Goal: Task Accomplishment & Management: Use online tool/utility

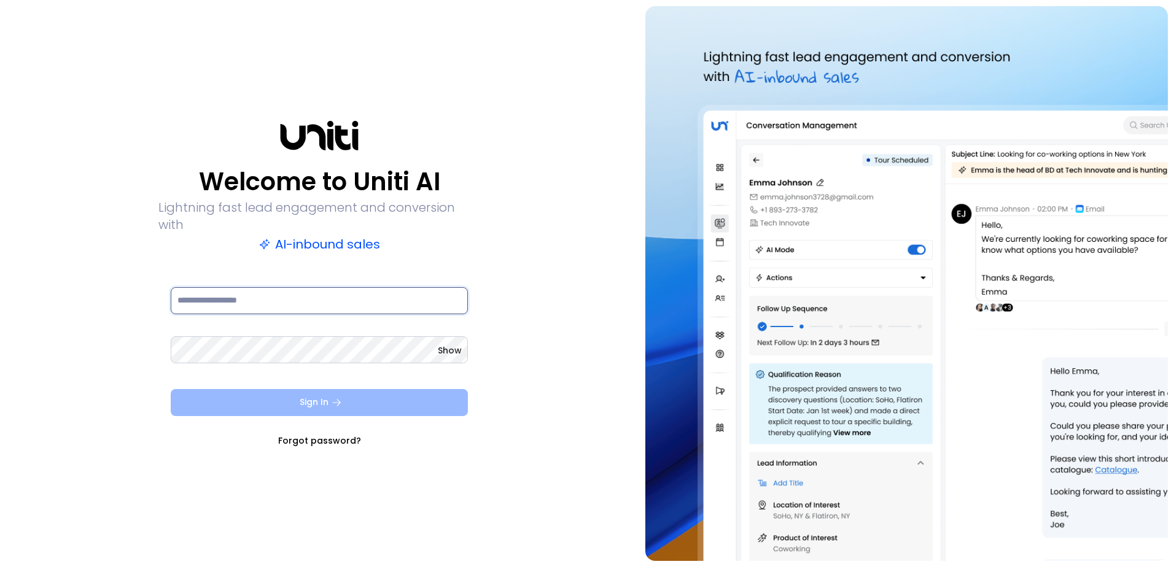
type input "**********"
click at [364, 399] on button "Sign In" at bounding box center [319, 402] width 297 height 27
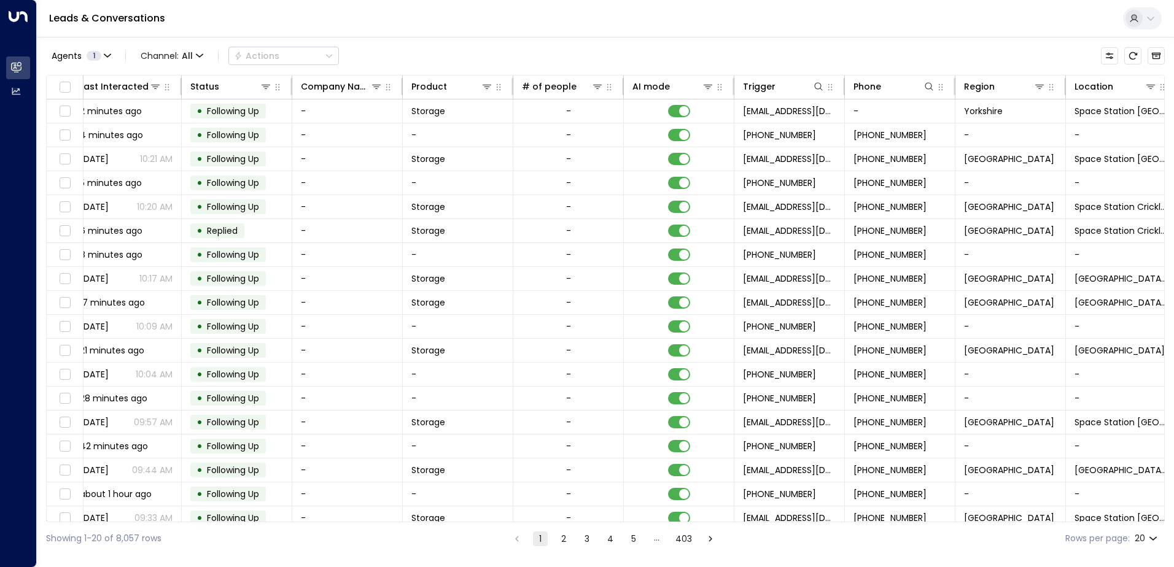
scroll to position [0, 251]
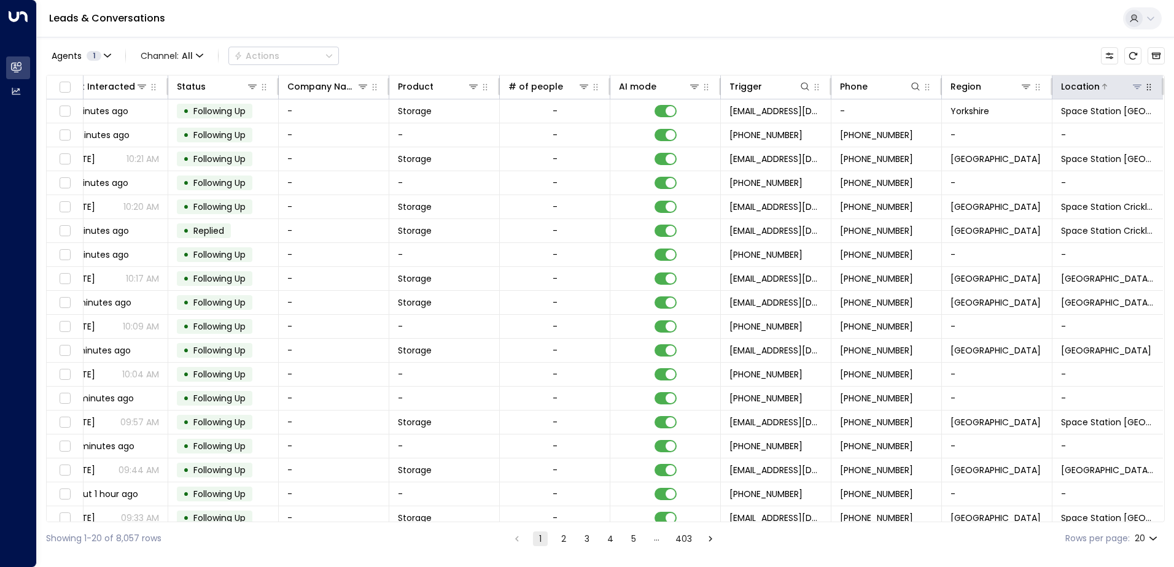
click at [1133, 85] on icon at bounding box center [1137, 87] width 9 height 4
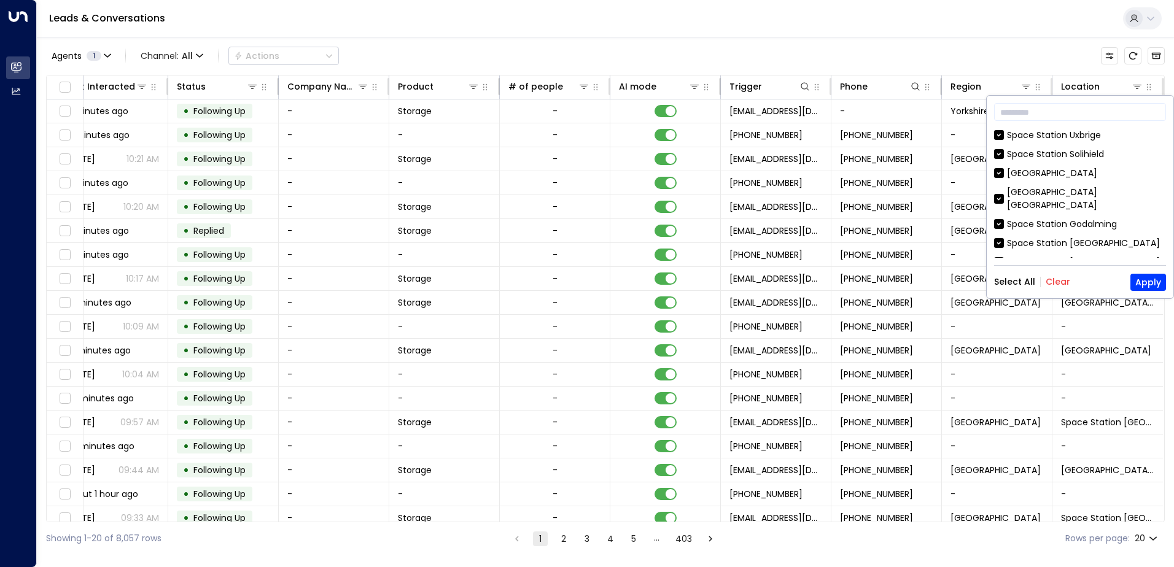
click at [1057, 279] on button "Clear" at bounding box center [1058, 282] width 25 height 10
click at [1071, 173] on div "[GEOGRAPHIC_DATA]" at bounding box center [1052, 173] width 90 height 13
click at [1150, 282] on button "Apply" at bounding box center [1148, 282] width 36 height 17
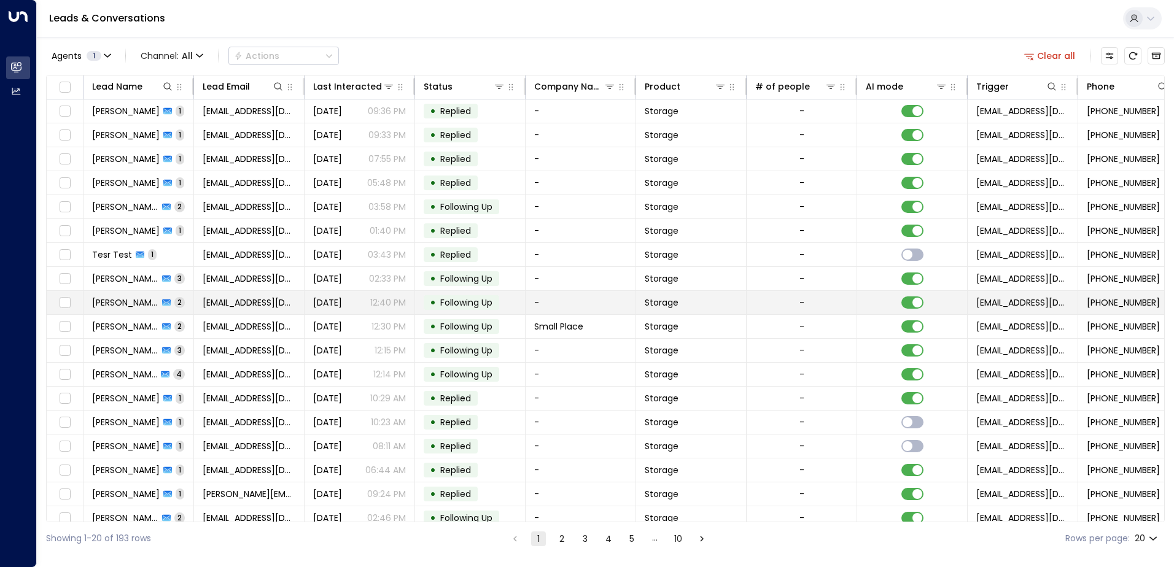
click at [131, 299] on span "[PERSON_NAME]" at bounding box center [125, 303] width 66 height 12
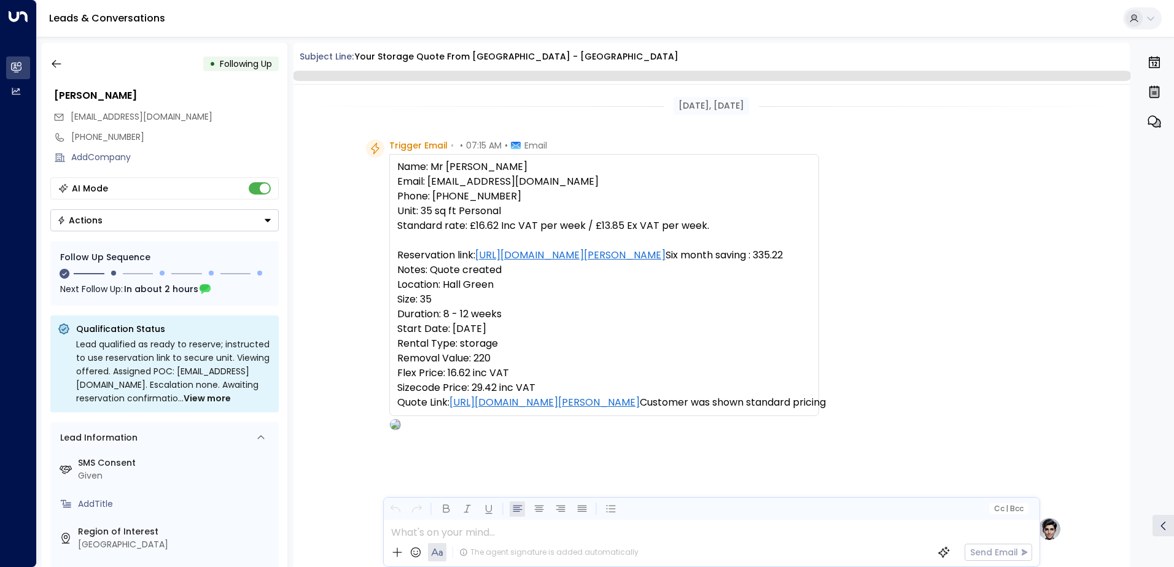
scroll to position [970, 0]
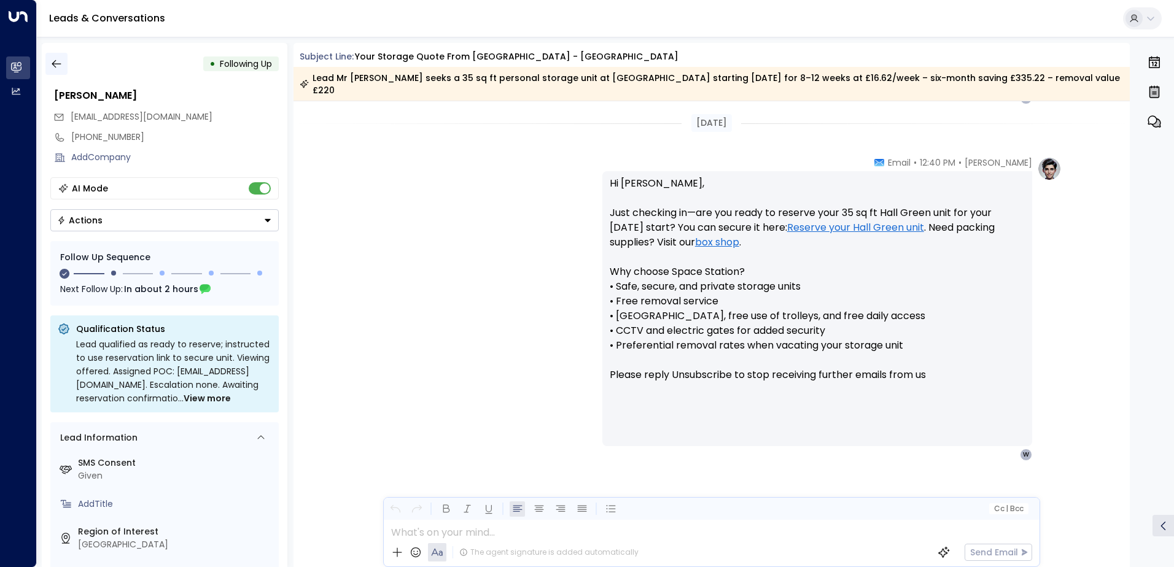
click at [52, 60] on icon "button" at bounding box center [56, 64] width 12 height 12
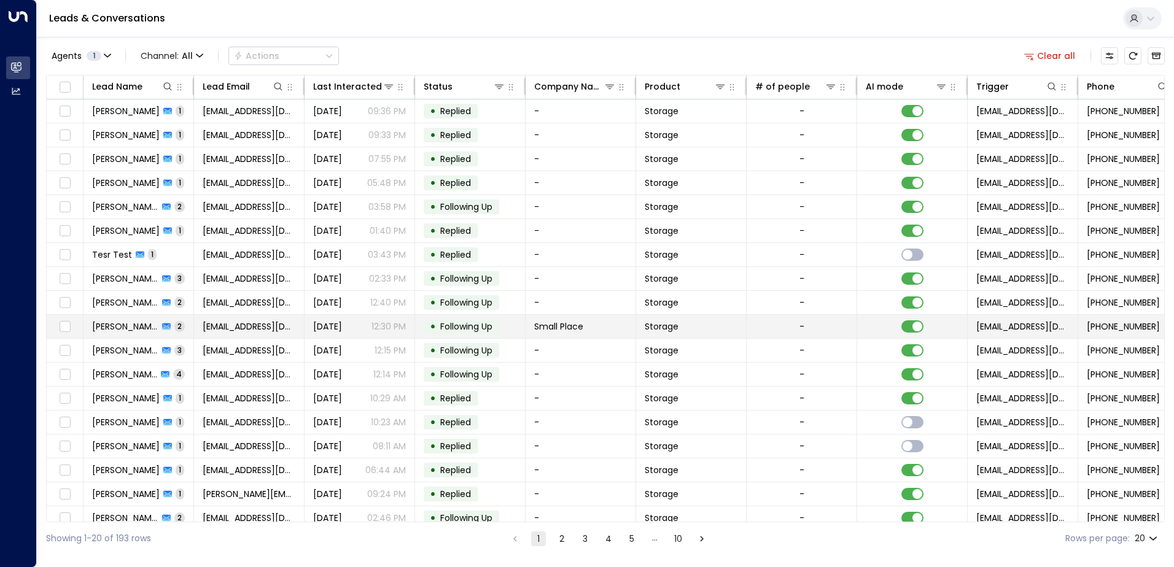
click at [924, 325] on td at bounding box center [912, 326] width 111 height 23
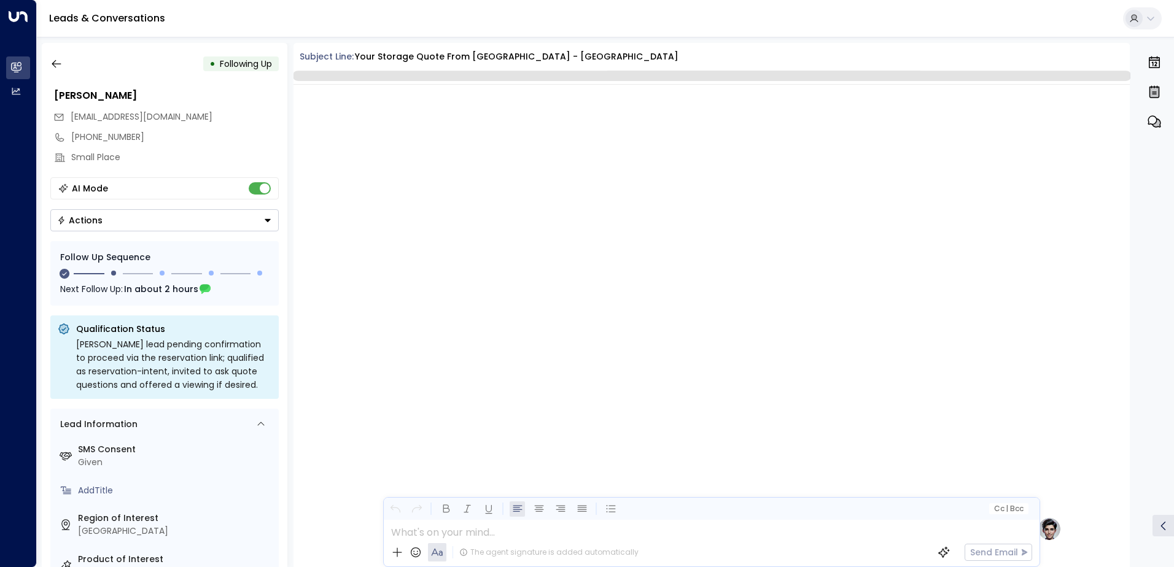
scroll to position [1014, 0]
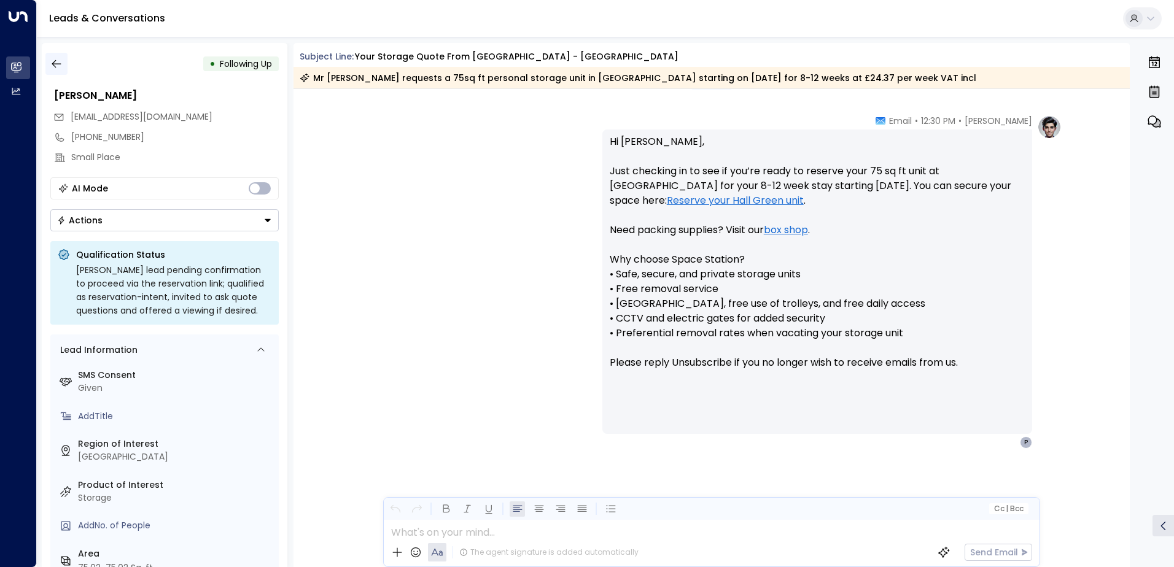
click at [60, 58] on icon "button" at bounding box center [56, 64] width 12 height 12
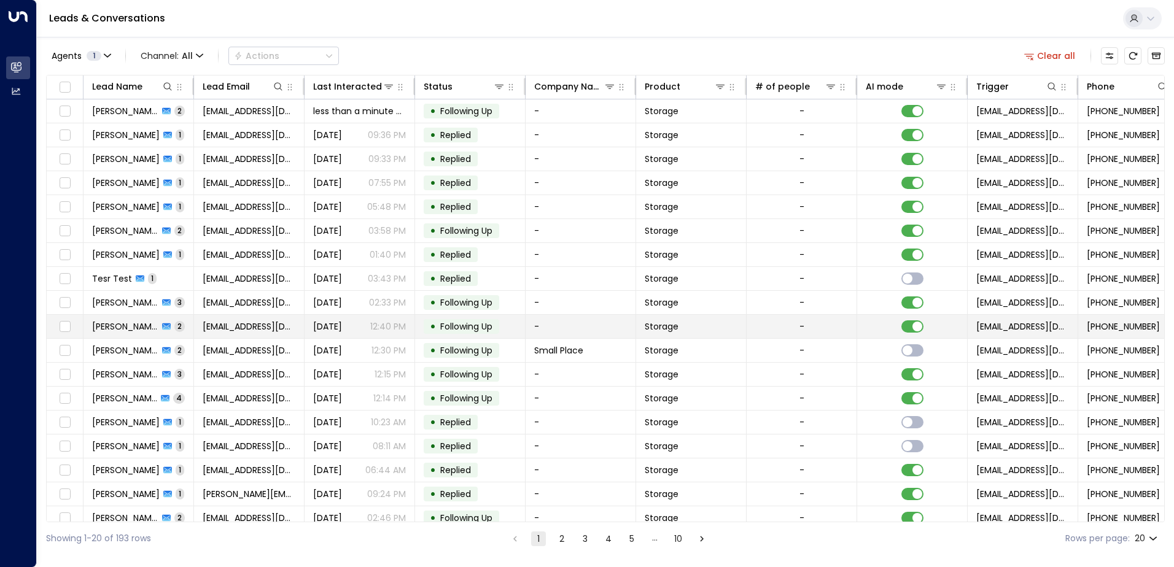
click at [128, 332] on span "[PERSON_NAME]" at bounding box center [125, 327] width 66 height 12
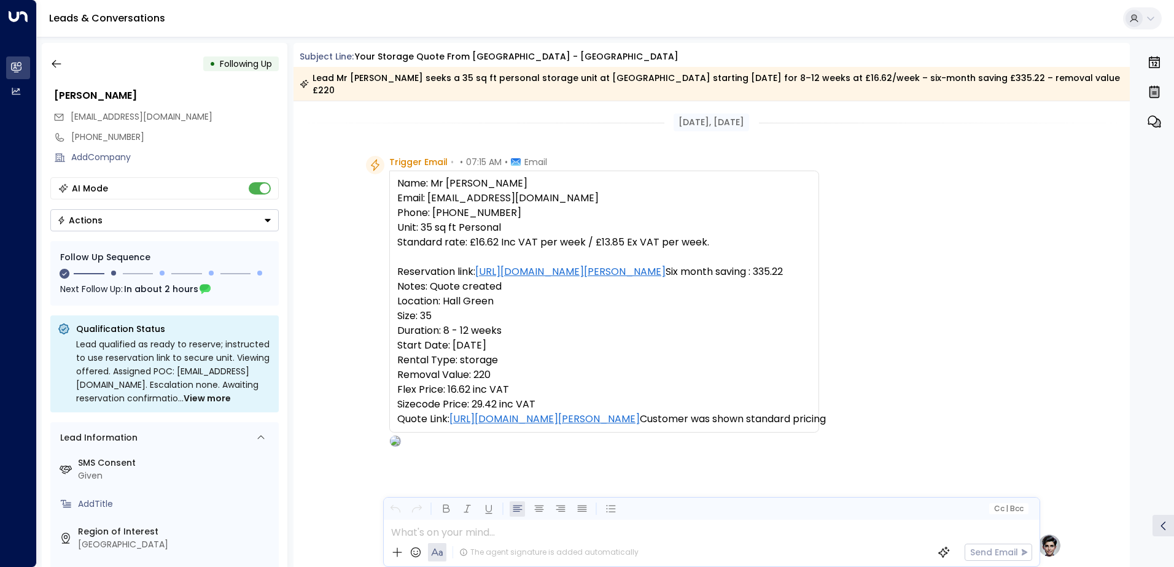
scroll to position [853, 0]
